Goal: Find specific page/section: Find specific page/section

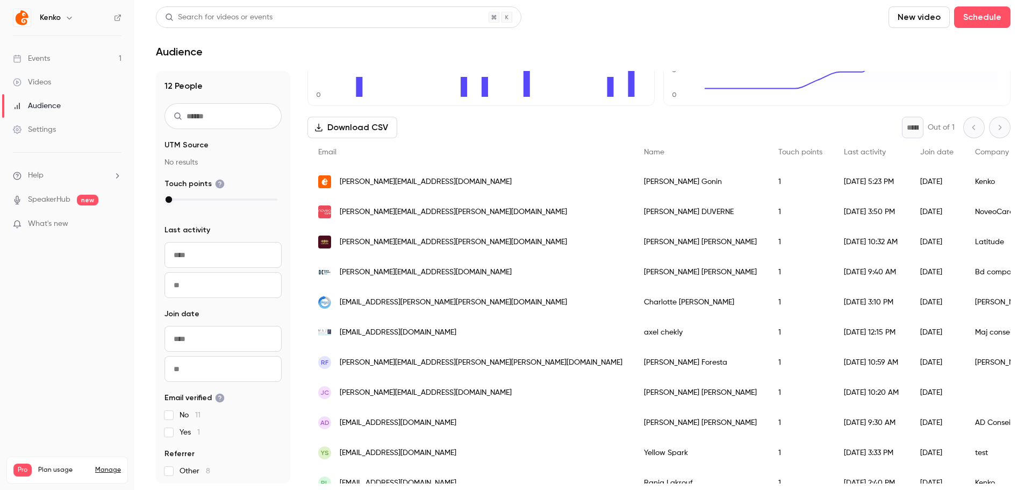
scroll to position [107, 0]
drag, startPoint x: 502, startPoint y: 212, endPoint x: 632, endPoint y: 211, distance: 130.0
click at [632, 211] on div "melanie.duverne@noveocare.com Mélanie DUVERNE 1 2025/09/23 3:50 PM 2025/09/23 N…" at bounding box center [934, 211] width 1254 height 30
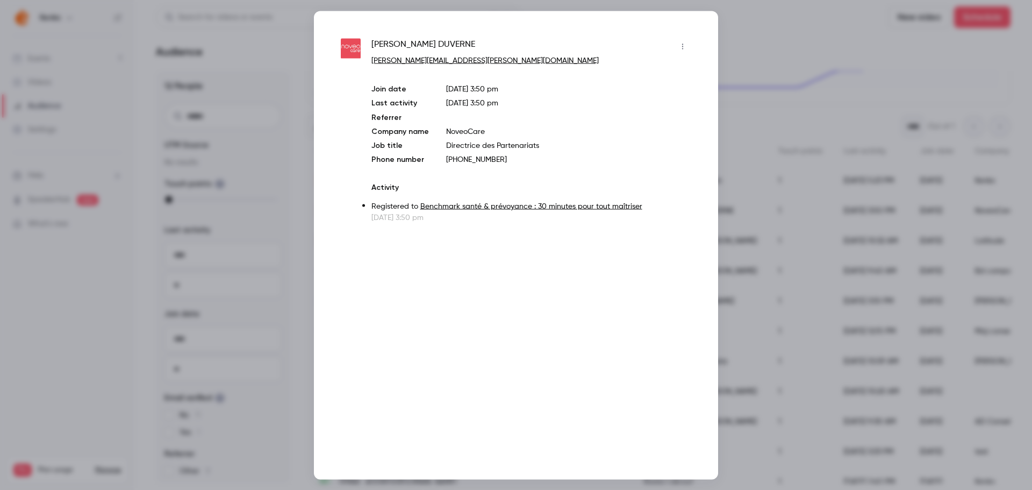
click at [794, 83] on div at bounding box center [516, 245] width 1032 height 490
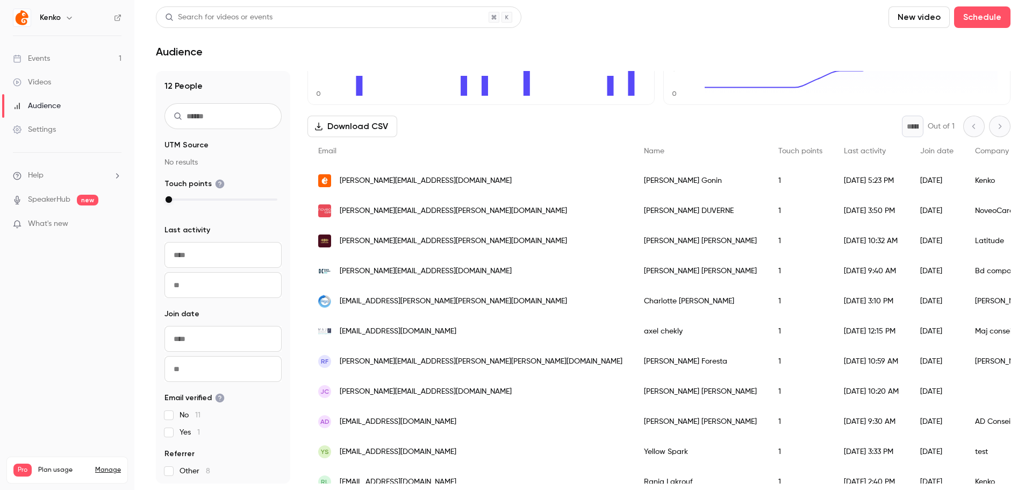
click at [402, 71] on icon "0 2 5" at bounding box center [479, 45] width 325 height 99
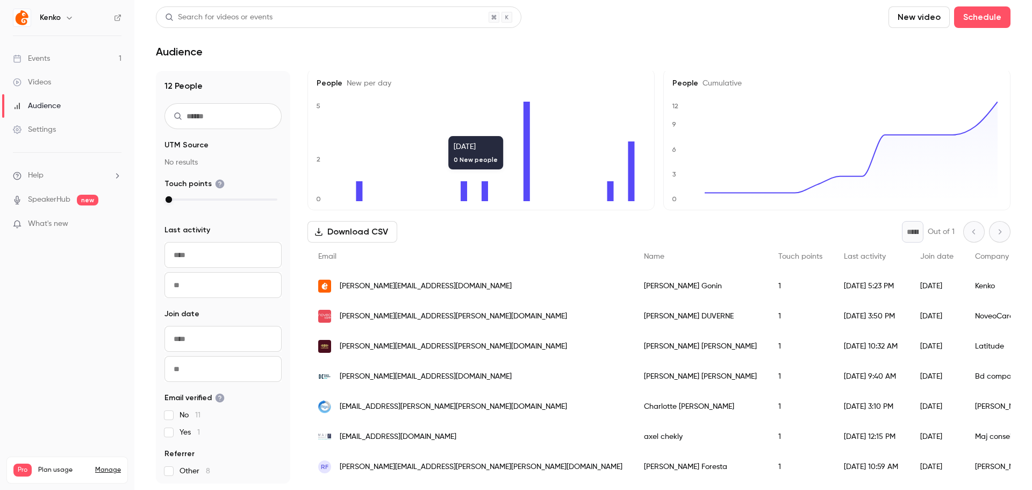
scroll to position [0, 0]
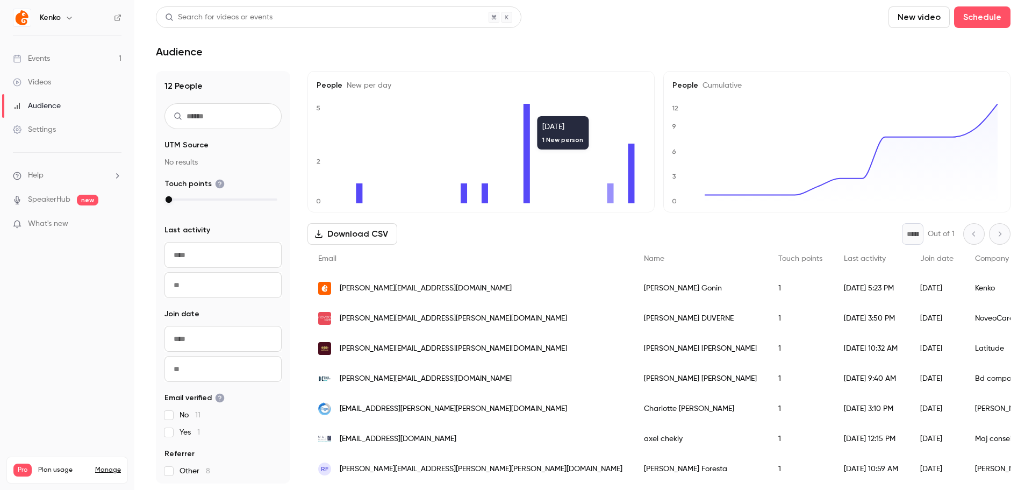
click at [680, 23] on div "Search for videos or events New video Schedule" at bounding box center [583, 16] width 854 height 21
click at [385, 44] on header "Search for videos or events New video Schedule Audience" at bounding box center [583, 32] width 854 height 52
